Goal: Information Seeking & Learning: Learn about a topic

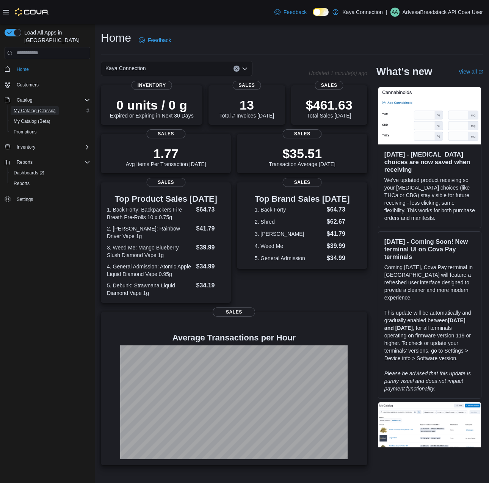
click at [55, 108] on span "My Catalog (Classic)" at bounding box center [35, 111] width 42 height 6
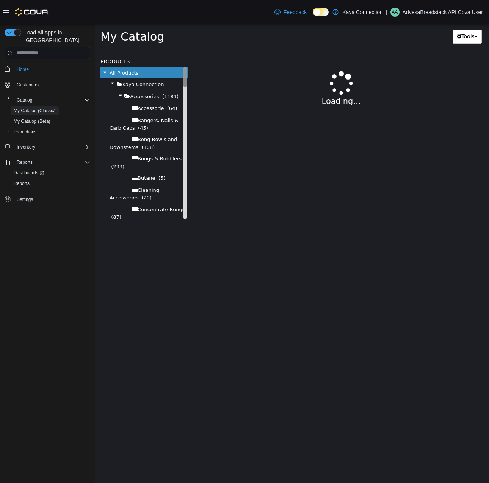
select select "**********"
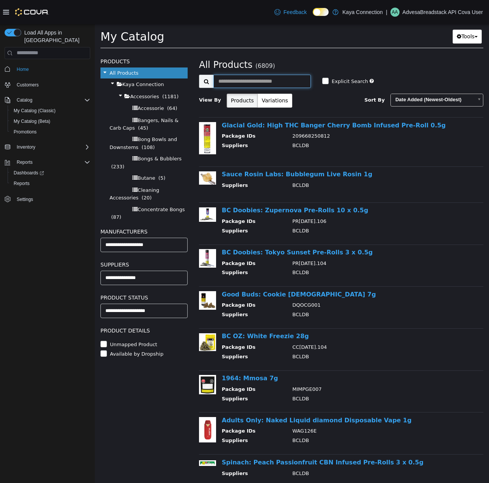
click at [238, 78] on input "text" at bounding box center [261, 80] width 97 height 13
type input "**********"
select select "**********"
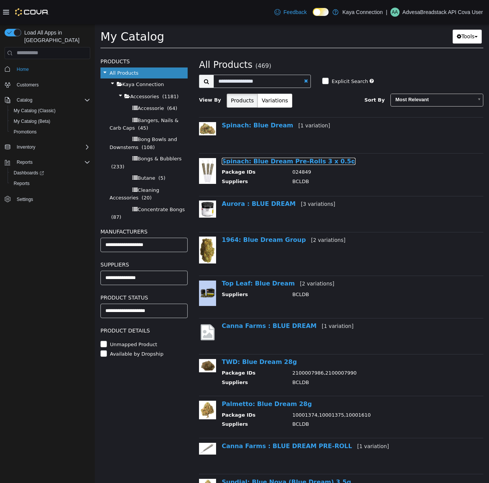
click at [274, 164] on link "Spinach: Blue Dream Pre-Rolls 3 x 0.5g" at bounding box center [289, 160] width 134 height 7
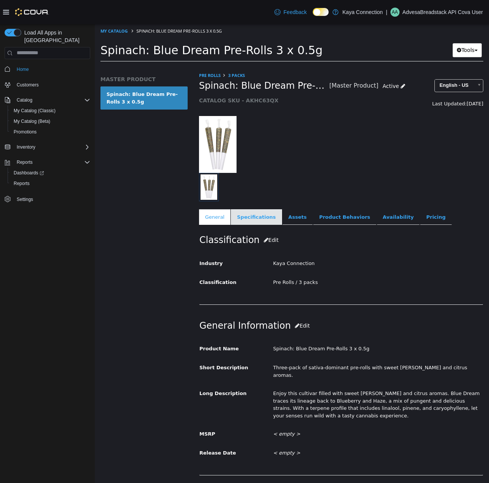
click at [256, 215] on link "Specifications" at bounding box center [256, 217] width 51 height 16
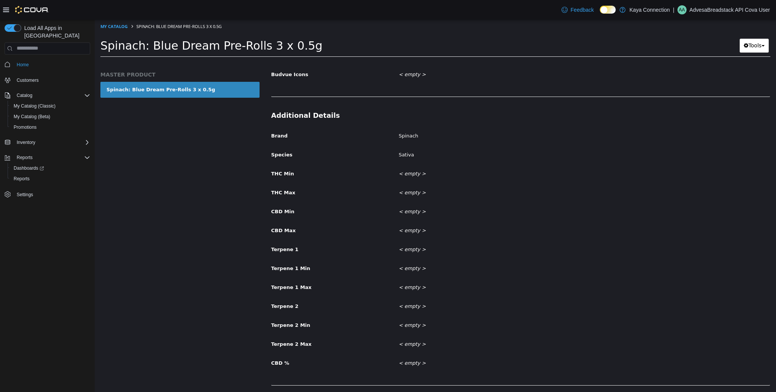
scroll to position [307, 0]
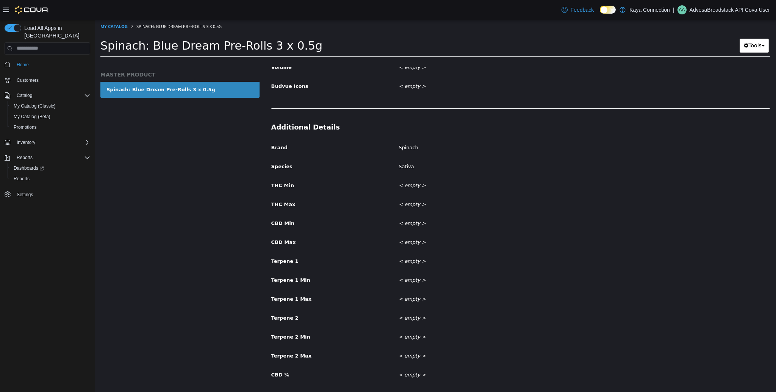
click at [117, 29] on li "My Catalog" at bounding box center [114, 25] width 28 height 7
click at [117, 27] on link "My Catalog" at bounding box center [113, 26] width 27 height 6
select select "**********"
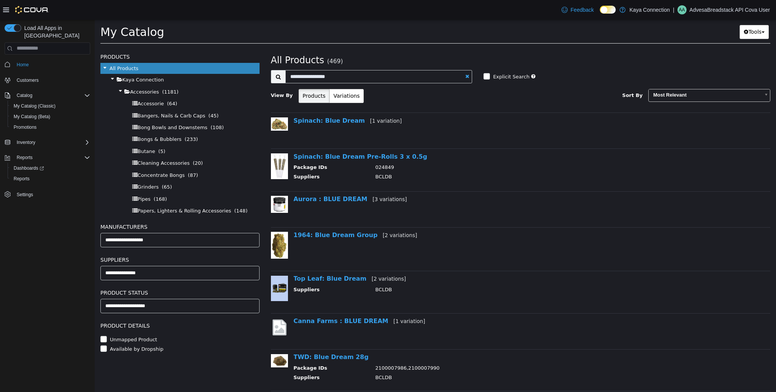
click at [327, 69] on div "**********" at bounding box center [521, 80] width 500 height 56
drag, startPoint x: 321, startPoint y: 76, endPoint x: 270, endPoint y: 80, distance: 51.3
click at [270, 80] on div "**********" at bounding box center [371, 76] width 213 height 13
type input "*******"
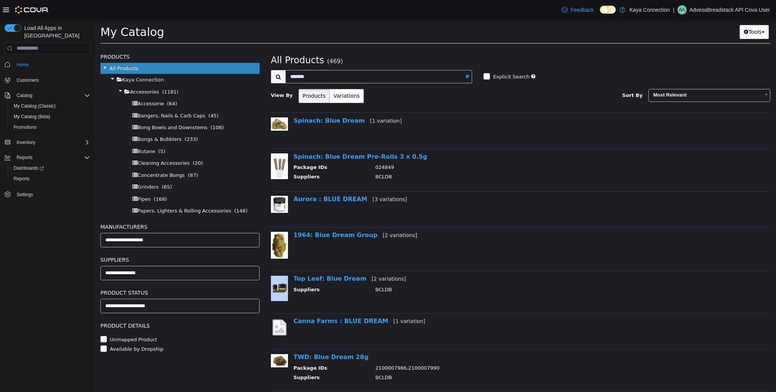
select select "**********"
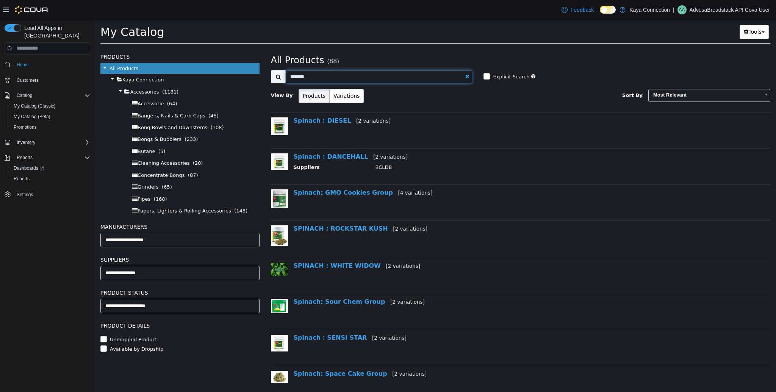
click at [343, 78] on input "*******" at bounding box center [378, 76] width 187 height 13
type input "**********"
select select "**********"
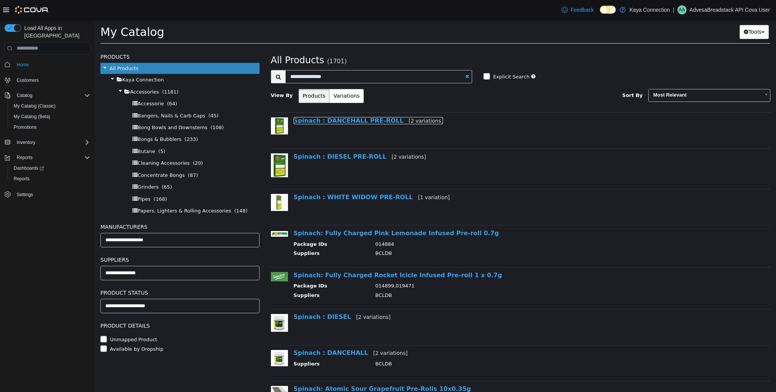
click at [364, 120] on link "Spinach : DANCEHALL PRE-ROLL [2 variations]" at bounding box center [369, 120] width 150 height 7
click at [351, 157] on link "Spinach : DIESEL PRE-ROLL [2 variations]" at bounding box center [360, 156] width 133 height 7
click at [343, 198] on link "Spinach : WHITE WIDOW PRE-ROLL [1 variation]" at bounding box center [372, 196] width 156 height 7
click at [315, 70] on input "**********" at bounding box center [378, 76] width 187 height 13
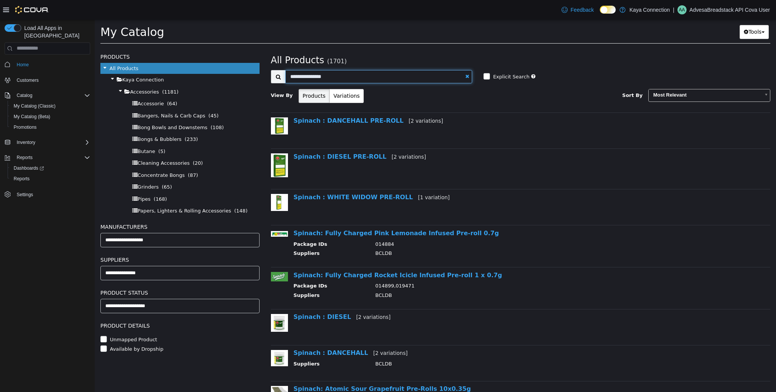
click at [315, 70] on input "**********" at bounding box center [378, 76] width 187 height 13
type input "**********"
select select "**********"
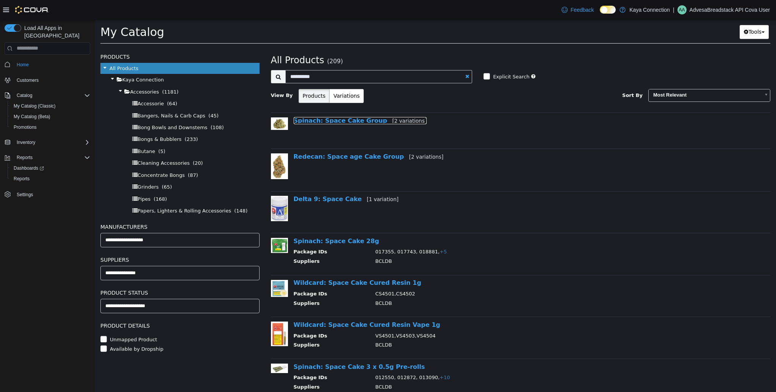
click at [364, 121] on link "Spinach: Space Cake Group [2 variations]" at bounding box center [360, 120] width 133 height 7
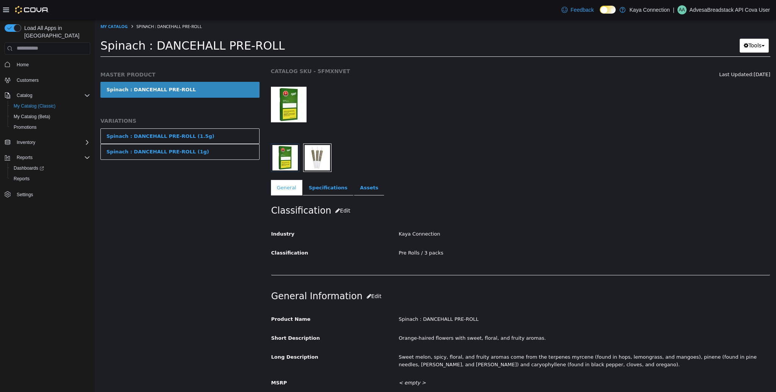
scroll to position [25, 0]
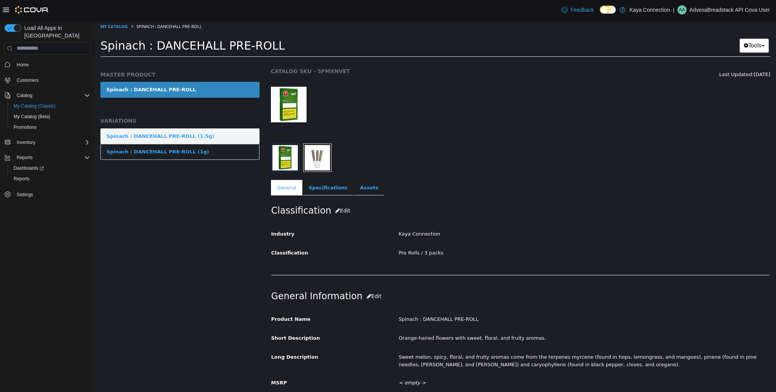
click at [169, 140] on link "Spinach : DANCEHALL PRE-ROLL (1.5g)" at bounding box center [179, 136] width 159 height 16
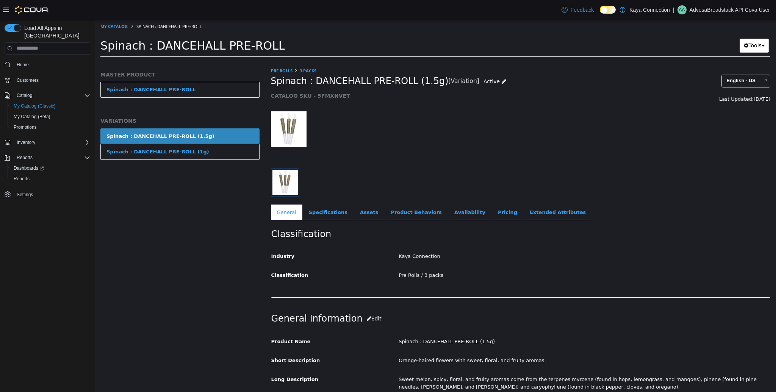
click at [322, 220] on div "Classification Industry Kaya Connection Classification Pre Rolls / 3 packs Canc…" at bounding box center [521, 259] width 500 height 78
click at [323, 216] on link "Specifications" at bounding box center [328, 212] width 51 height 16
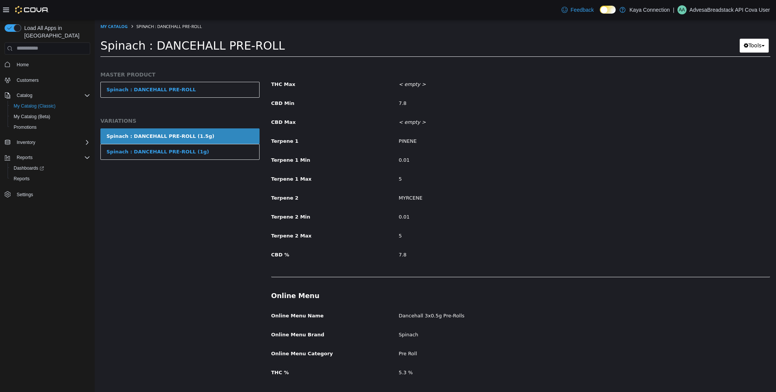
scroll to position [435, 0]
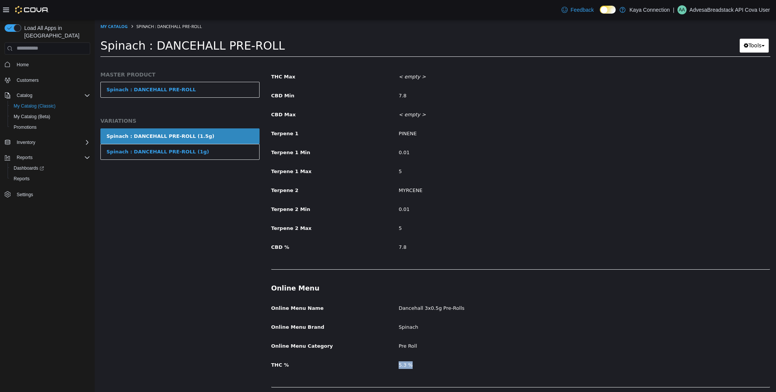
drag, startPoint x: 414, startPoint y: 367, endPoint x: 334, endPoint y: 360, distance: 80.3
click at [339, 361] on div "THC % 5.3 %" at bounding box center [521, 364] width 510 height 13
click at [398, 368] on div "5.3 %" at bounding box center [584, 364] width 383 height 13
drag, startPoint x: 291, startPoint y: 363, endPoint x: 272, endPoint y: 365, distance: 19.0
click at [272, 365] on label "THC %" at bounding box center [330, 363] width 128 height 10
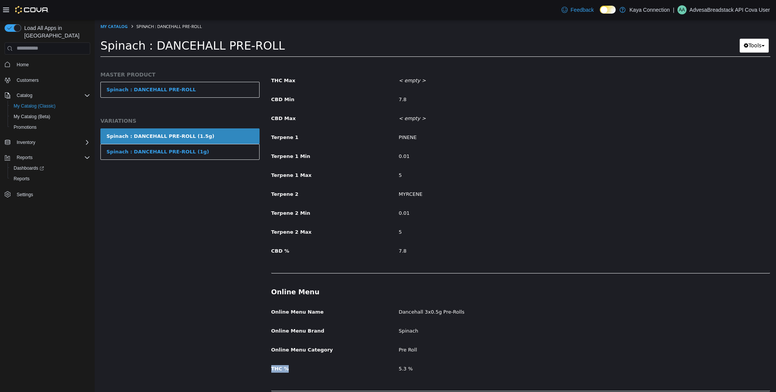
scroll to position [431, 0]
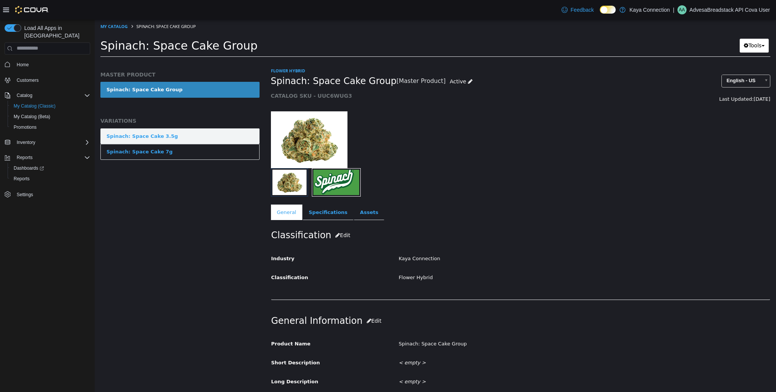
click at [175, 135] on link "Spinach: Space Cake 3.5g" at bounding box center [179, 136] width 159 height 16
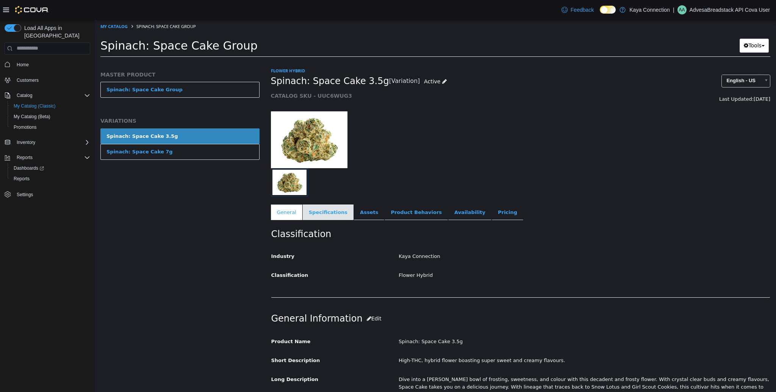
click at [330, 213] on link "Specifications" at bounding box center [328, 212] width 51 height 16
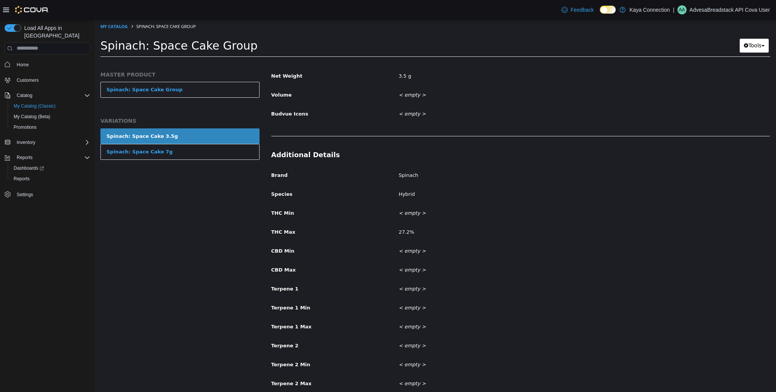
scroll to position [335, 0]
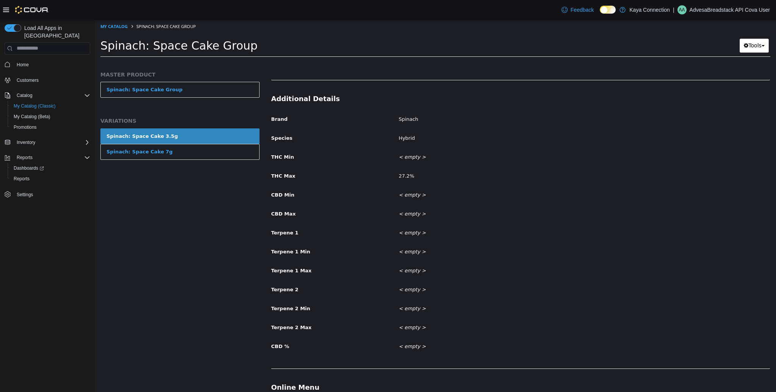
click at [409, 173] on div "27.2%" at bounding box center [584, 175] width 383 height 13
drag, startPoint x: 408, startPoint y: 173, endPoint x: 400, endPoint y: 174, distance: 7.6
click at [405, 174] on div "27.2%" at bounding box center [584, 175] width 383 height 13
drag, startPoint x: 400, startPoint y: 174, endPoint x: 407, endPoint y: 174, distance: 7.6
click at [407, 174] on div "27.2%" at bounding box center [584, 175] width 383 height 13
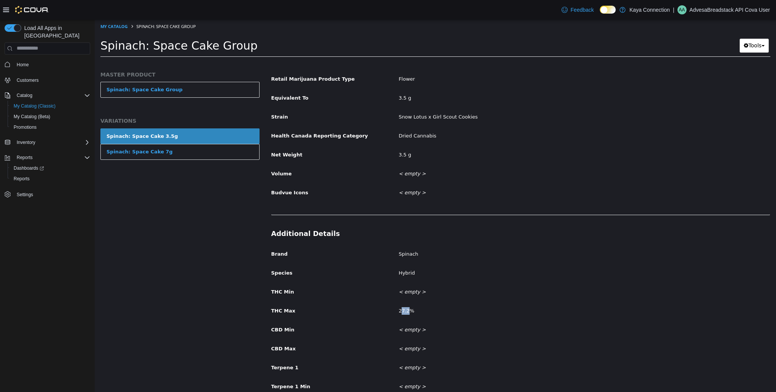
scroll to position [141, 0]
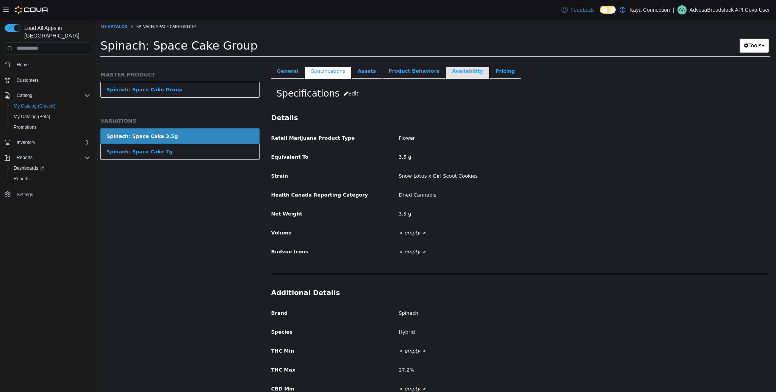
click at [448, 70] on link "Availability" at bounding box center [467, 71] width 43 height 16
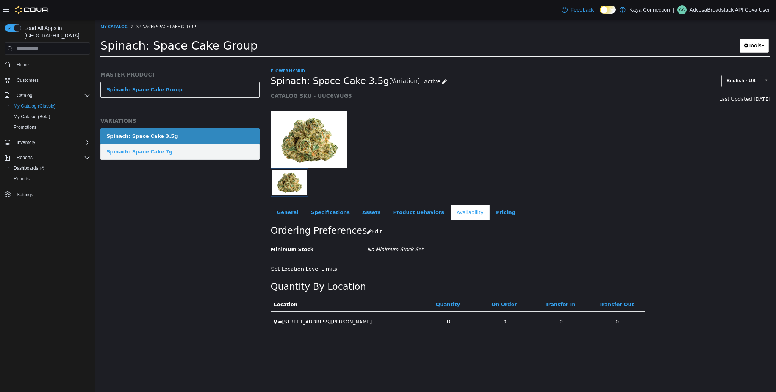
click at [210, 157] on link "Spinach: Space Cake 7g" at bounding box center [179, 152] width 159 height 16
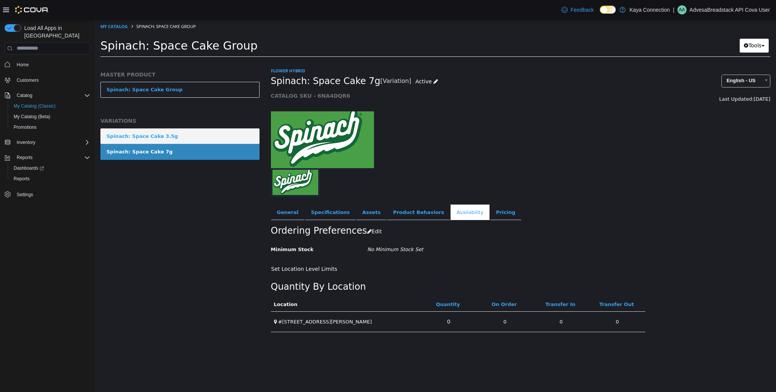
click at [191, 136] on link "Spinach: Space Cake 3.5g" at bounding box center [179, 136] width 159 height 16
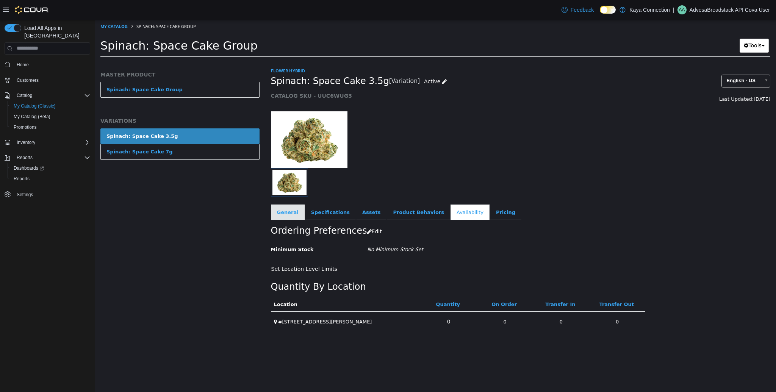
click at [290, 213] on link "General" at bounding box center [288, 212] width 34 height 16
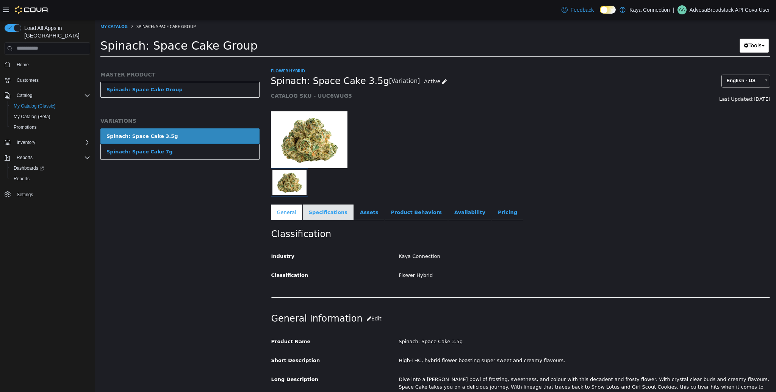
click at [321, 214] on link "Specifications" at bounding box center [328, 212] width 51 height 16
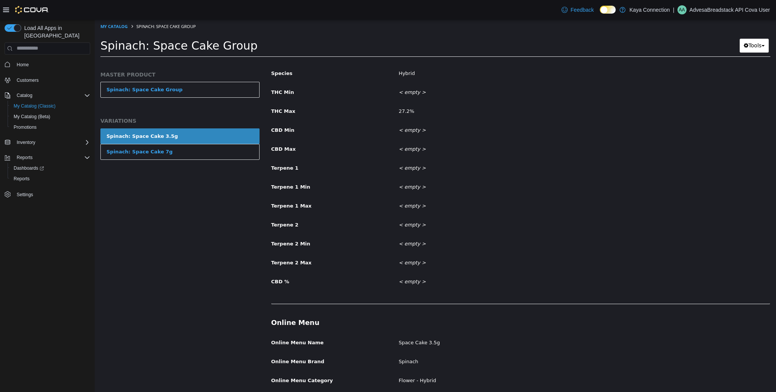
scroll to position [435, 0]
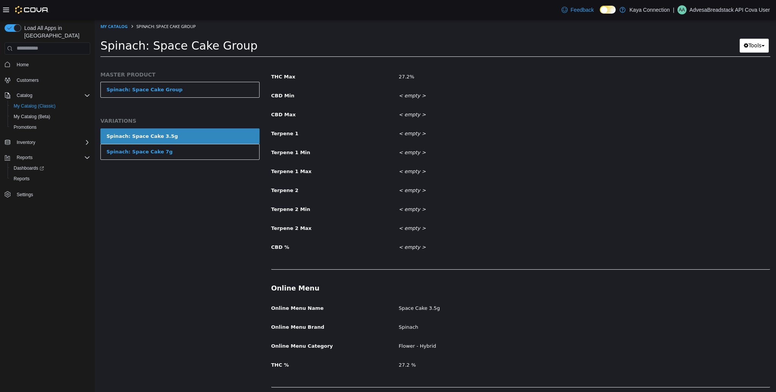
click at [284, 368] on div "THC % 27.2 %" at bounding box center [521, 364] width 510 height 13
click at [287, 366] on span "THC %" at bounding box center [280, 365] width 18 height 6
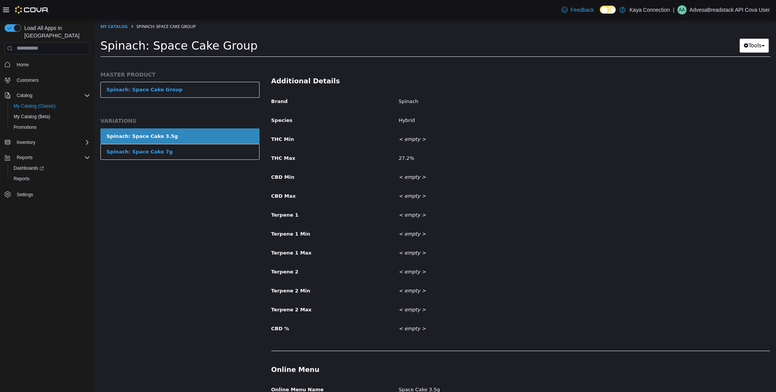
scroll to position [287, 0]
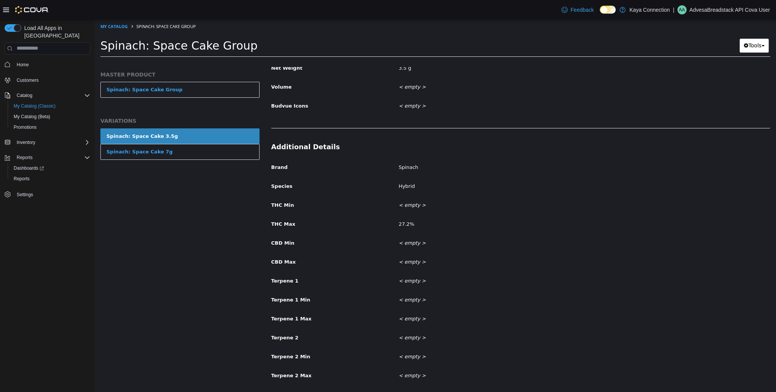
drag, startPoint x: 262, startPoint y: 231, endPoint x: 268, endPoint y: 226, distance: 7.8
click at [263, 230] on div "MASTER PRODUCT Spinach: Space Cake Group VARIATIONS Spinach: Space Cake 3.5g Sp…" at bounding box center [180, 229] width 171 height 325
drag, startPoint x: 272, startPoint y: 221, endPoint x: 306, endPoint y: 225, distance: 34.0
click at [306, 225] on label "THC Max" at bounding box center [330, 223] width 128 height 10
click at [285, 226] on label "THC Max" at bounding box center [330, 223] width 128 height 10
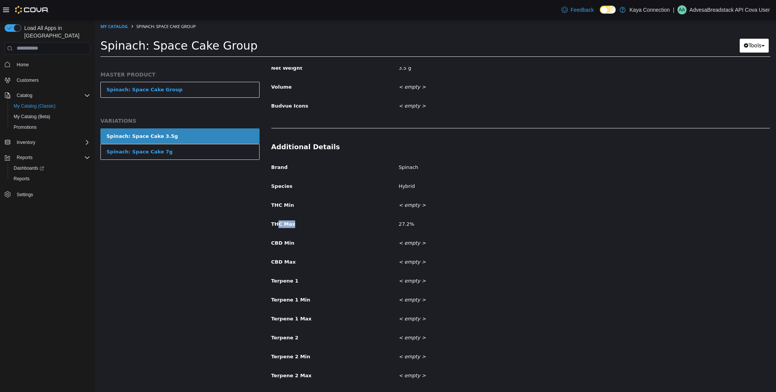
drag, startPoint x: 278, startPoint y: 222, endPoint x: 293, endPoint y: 224, distance: 15.2
click at [293, 224] on label "THC Max" at bounding box center [330, 223] width 128 height 10
drag, startPoint x: 398, startPoint y: 225, endPoint x: 407, endPoint y: 225, distance: 8.7
click at [407, 225] on div "27.2%" at bounding box center [584, 224] width 383 height 13
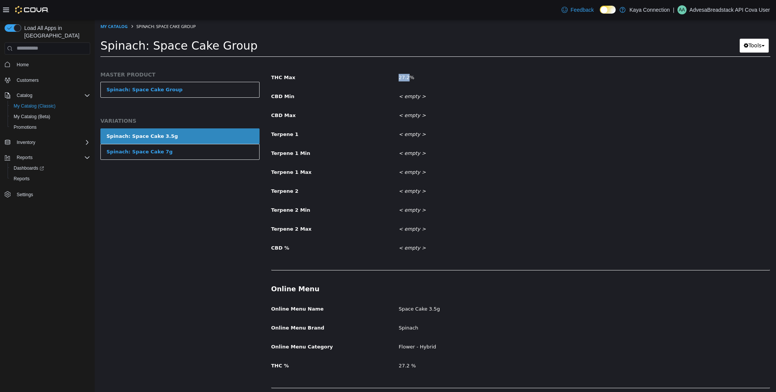
scroll to position [435, 0]
click at [291, 363] on label "THC %" at bounding box center [330, 363] width 128 height 10
drag, startPoint x: 291, startPoint y: 363, endPoint x: 270, endPoint y: 365, distance: 20.5
click at [270, 365] on label "THC %" at bounding box center [330, 363] width 128 height 10
click at [279, 365] on span "THC %" at bounding box center [280, 365] width 18 height 6
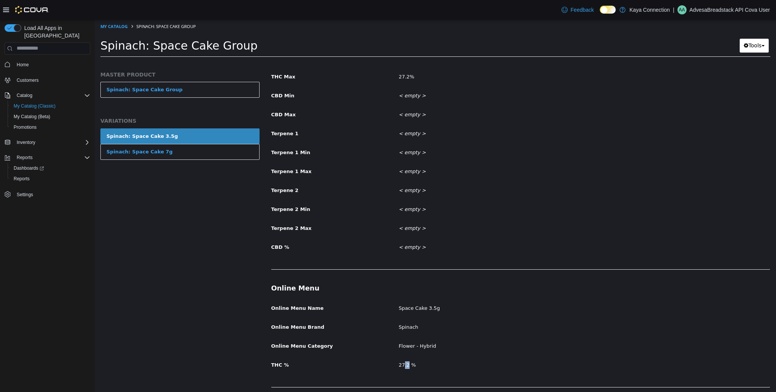
drag, startPoint x: 402, startPoint y: 363, endPoint x: 409, endPoint y: 364, distance: 6.5
click at [407, 364] on div "27.2 %" at bounding box center [584, 364] width 383 height 13
click at [409, 364] on div "27.2 %" at bounding box center [584, 364] width 383 height 13
drag, startPoint x: 409, startPoint y: 364, endPoint x: 365, endPoint y: 357, distance: 44.5
click at [373, 358] on div "THC % 27.2 %" at bounding box center [521, 364] width 510 height 13
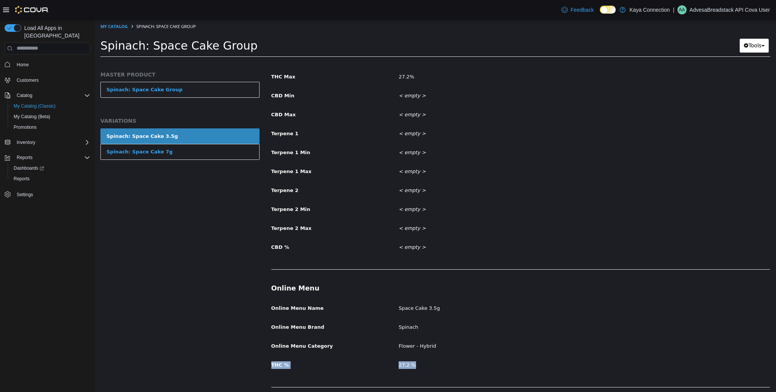
click at [295, 366] on label "THC %" at bounding box center [330, 363] width 128 height 10
drag, startPoint x: 284, startPoint y: 365, endPoint x: 274, endPoint y: 363, distance: 10.0
click at [274, 363] on label "THC %" at bounding box center [330, 363] width 128 height 10
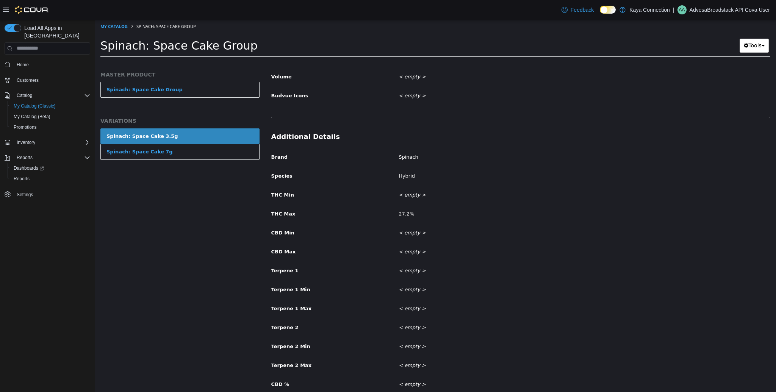
scroll to position [291, 0]
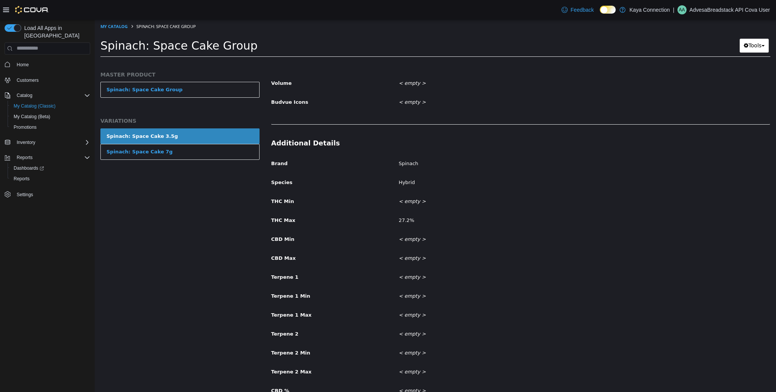
click at [291, 227] on div "Brand Spinach Species Hybrid THC Min < empty > THC Max 27.2% CBD Min < empty > …" at bounding box center [520, 277] width 499 height 241
click at [279, 217] on span "THC Max" at bounding box center [283, 220] width 24 height 6
drag, startPoint x: 273, startPoint y: 218, endPoint x: 295, endPoint y: 223, distance: 22.7
click at [295, 223] on div "THC Max 27.2%" at bounding box center [521, 220] width 510 height 13
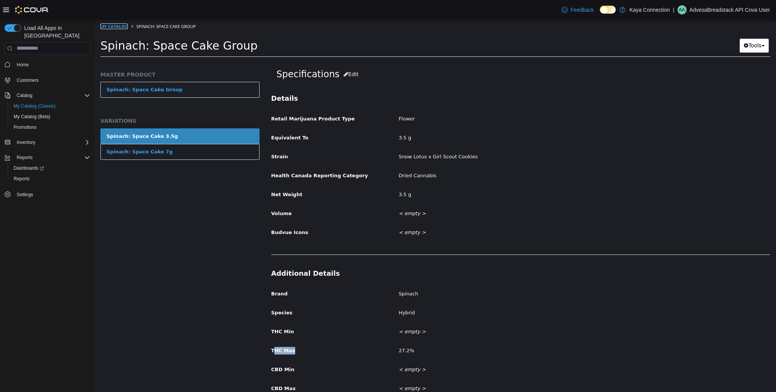
click at [112, 27] on link "My Catalog" at bounding box center [113, 26] width 27 height 6
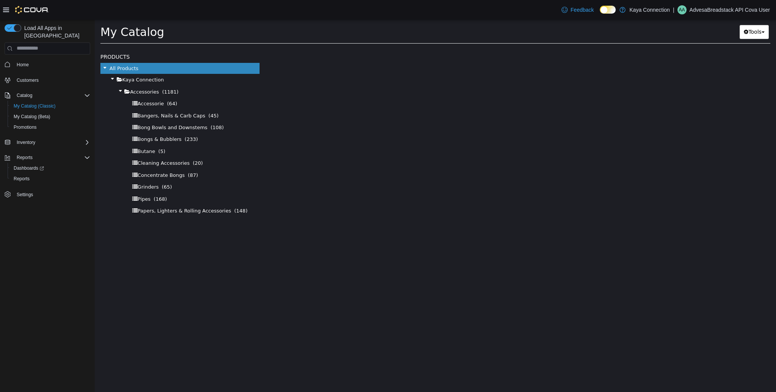
select select "**********"
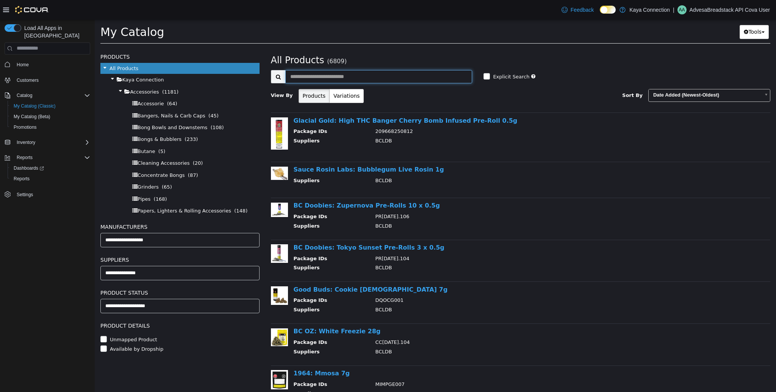
click at [311, 73] on input "text" at bounding box center [378, 76] width 187 height 13
type input "**********"
select select "**********"
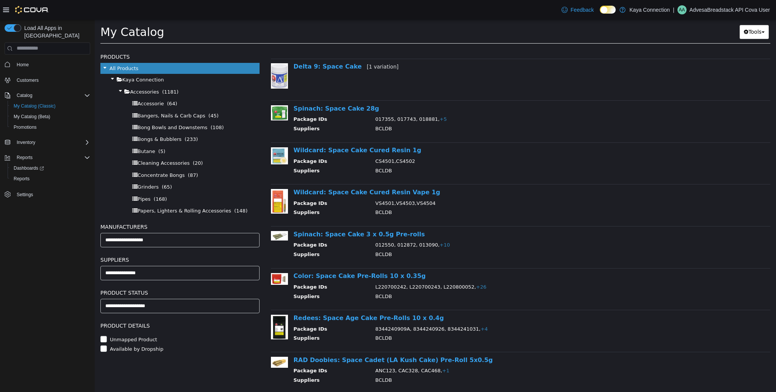
scroll to position [137, 0]
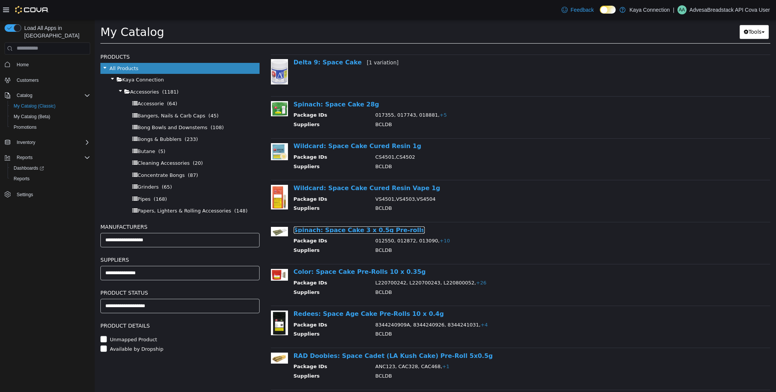
click at [386, 230] on link "Spinach: Space Cake 3 x 0.5g Pre-rolls" at bounding box center [359, 229] width 131 height 7
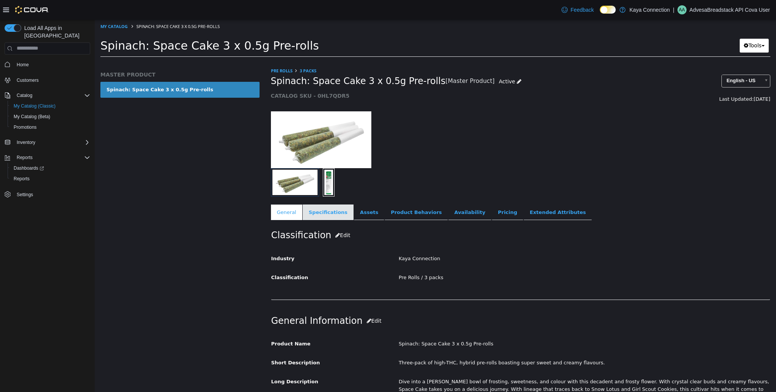
click at [316, 207] on link "Specifications" at bounding box center [328, 212] width 51 height 16
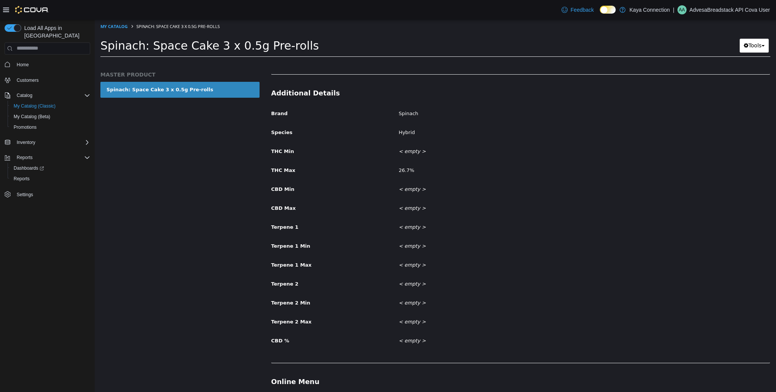
scroll to position [340, 0]
click at [123, 27] on link "My Catalog" at bounding box center [113, 26] width 27 height 6
select select "**********"
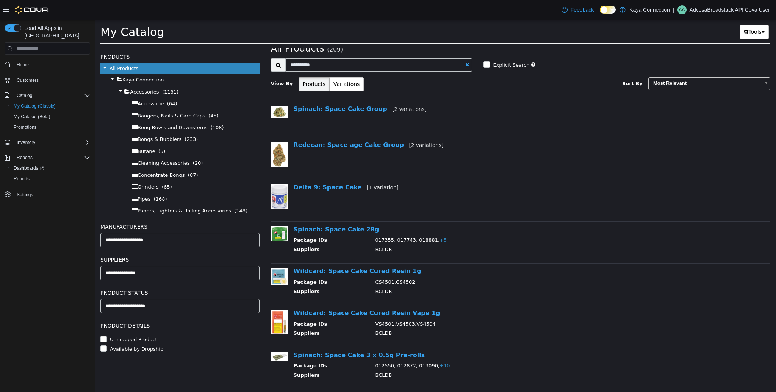
scroll to position [37, 0]
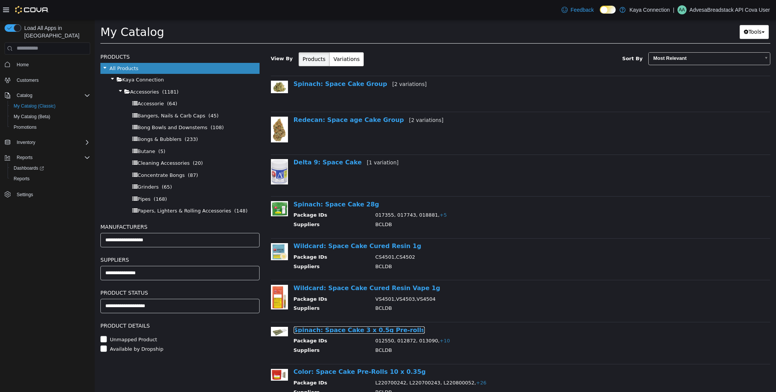
click at [356, 330] on link "Spinach: Space Cake 3 x 0.5g Pre-rolls" at bounding box center [359, 329] width 131 height 7
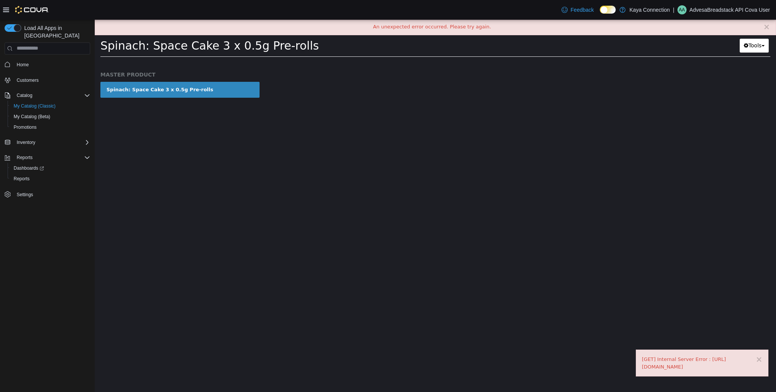
click at [195, 94] on link "Spinach: Space Cake 3 x 0.5g Pre-rolls" at bounding box center [179, 89] width 159 height 16
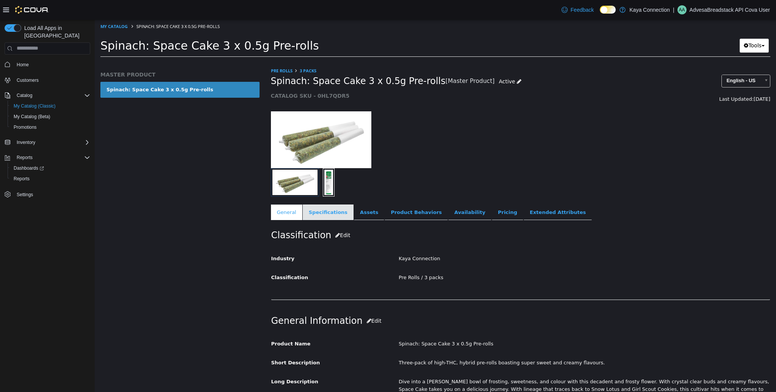
click at [322, 209] on link "Specifications" at bounding box center [328, 212] width 51 height 16
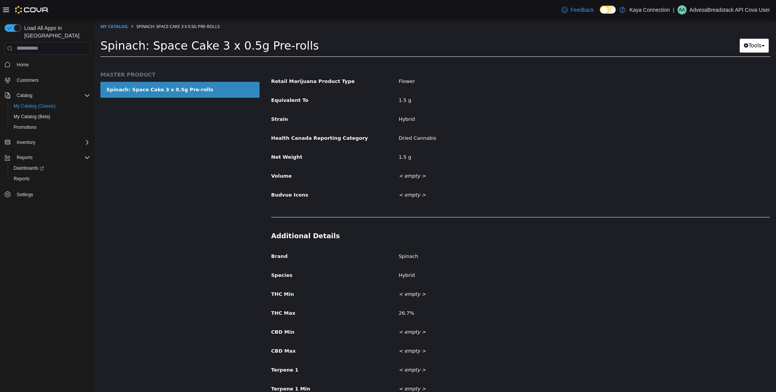
scroll to position [197, 0]
